Goal: Use online tool/utility: Utilize a website feature to perform a specific function

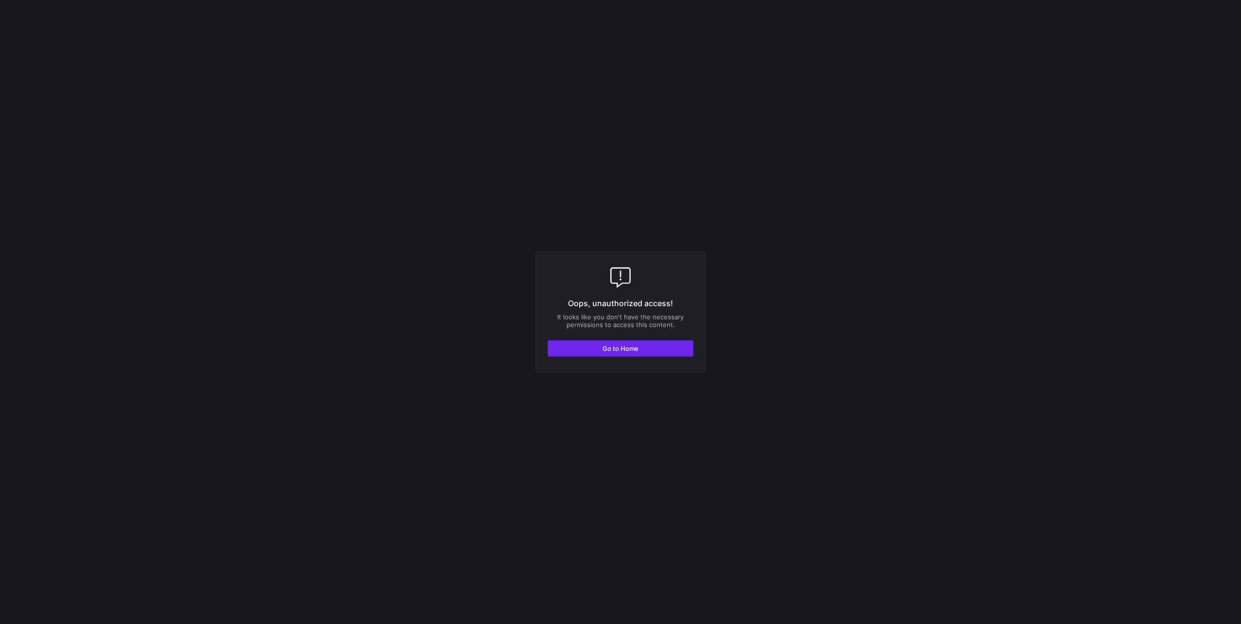
click at [643, 355] on span "button" at bounding box center [620, 349] width 145 height 16
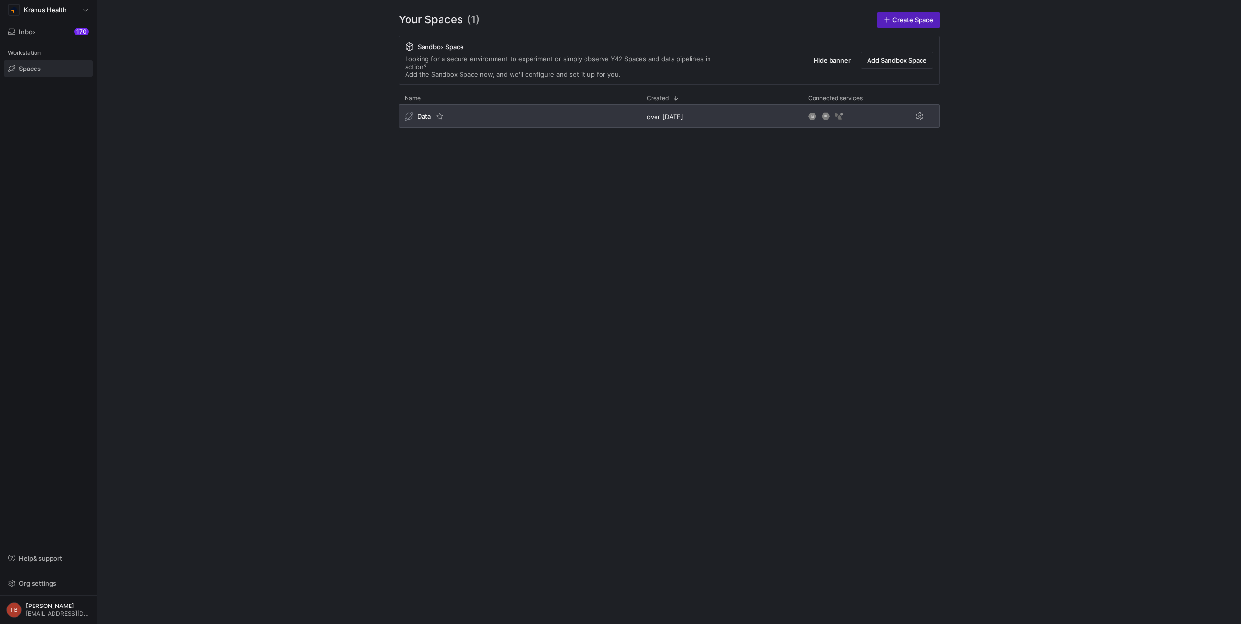
click at [534, 105] on div "Data" at bounding box center [520, 116] width 242 height 23
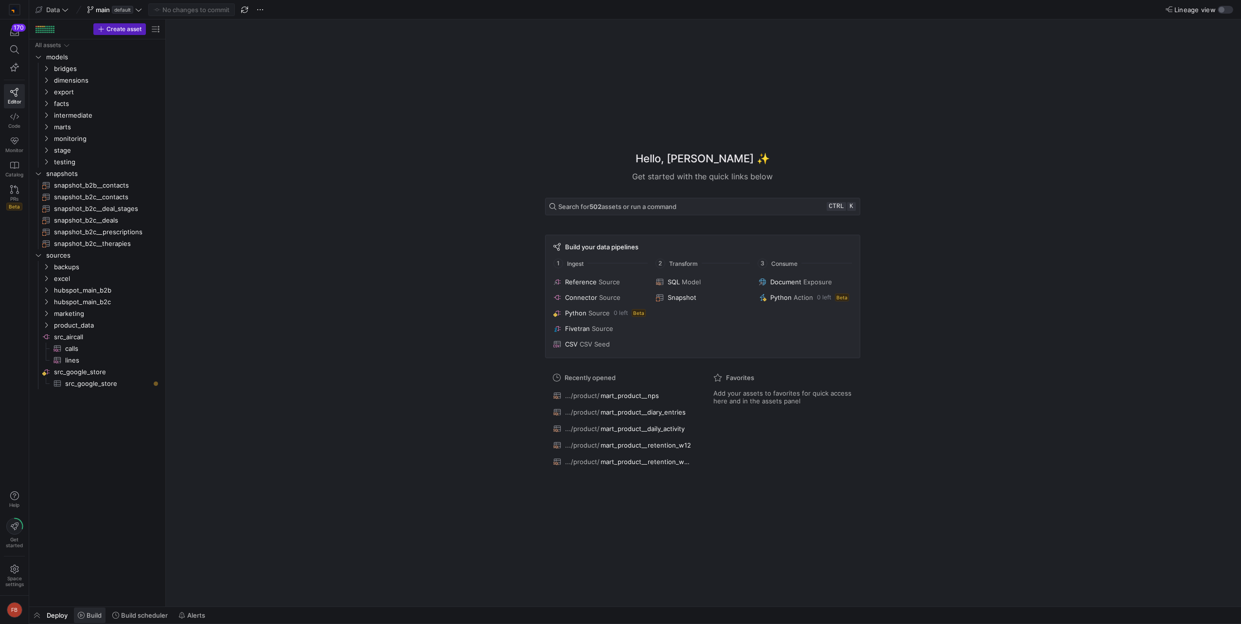
click at [102, 612] on span at bounding box center [90, 616] width 32 height 16
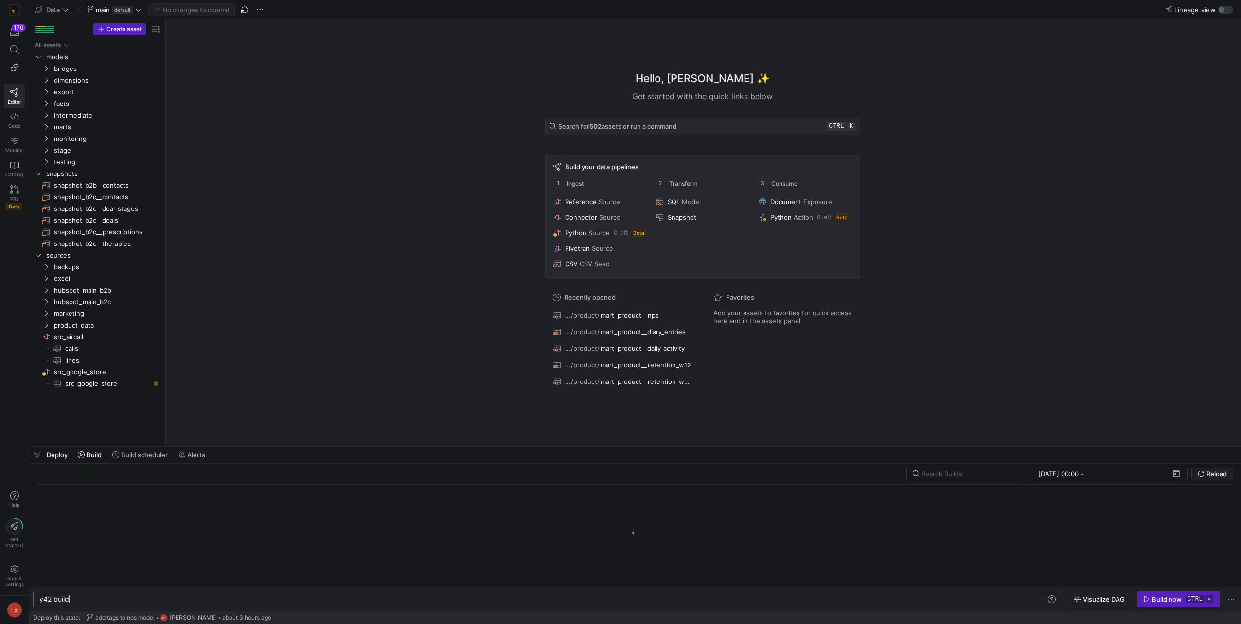
click at [187, 601] on div "y42 build" at bounding box center [542, 599] width 1007 height 8
type textarea "y42 build --models tag:targets"
click at [1183, 598] on span "Build now ctrl ⏎" at bounding box center [1178, 599] width 70 height 8
